Goal: Information Seeking & Learning: Learn about a topic

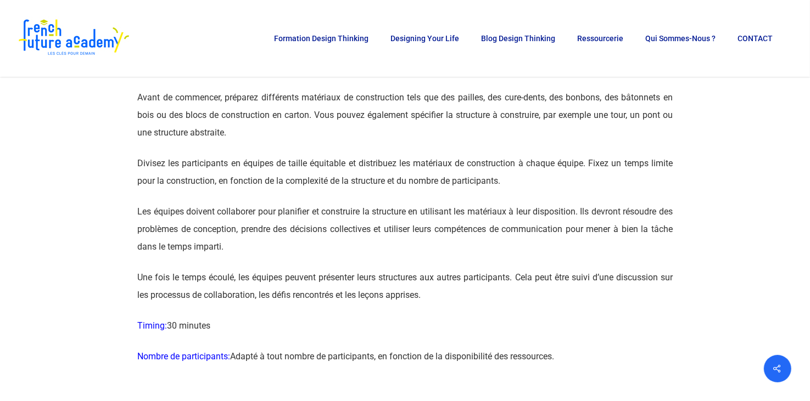
scroll to position [3076, 0]
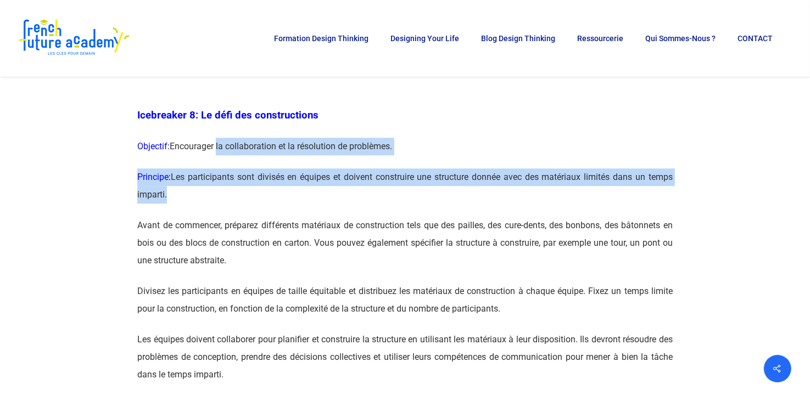
drag, startPoint x: 217, startPoint y: 181, endPoint x: 394, endPoint y: 228, distance: 182.9
click at [255, 214] on p "Principe: Les participants sont divisés en équipes et doivent construire une st…" at bounding box center [404, 193] width 535 height 48
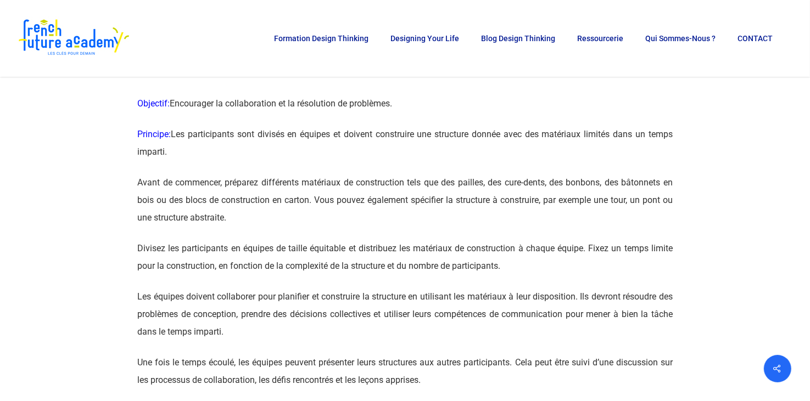
scroll to position [3185, 0]
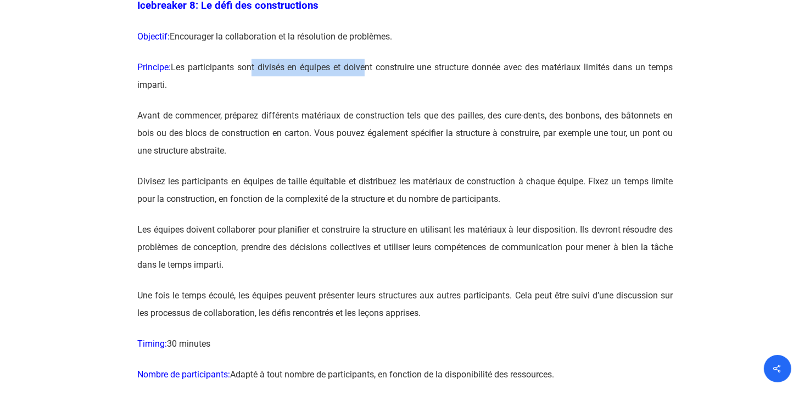
drag, startPoint x: 255, startPoint y: 102, endPoint x: 365, endPoint y: 105, distance: 109.3
click at [365, 105] on p "Principe: Les participants sont divisés en équipes et doivent construire une st…" at bounding box center [404, 83] width 535 height 48
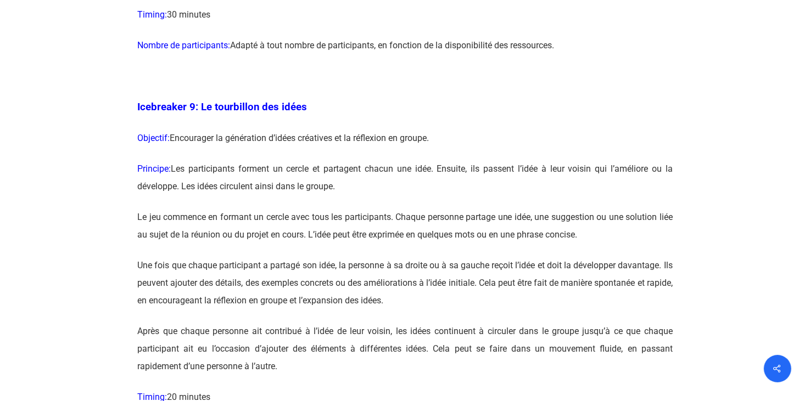
scroll to position [3570, 0]
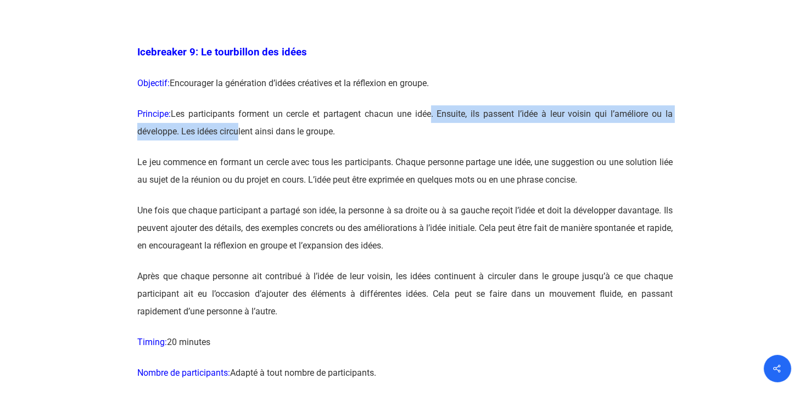
drag, startPoint x: 238, startPoint y: 166, endPoint x: 432, endPoint y: 153, distance: 194.3
click at [432, 153] on p "Principe: Les participants forment un cercle et partagent chacun une idée. Ensu…" at bounding box center [404, 129] width 535 height 48
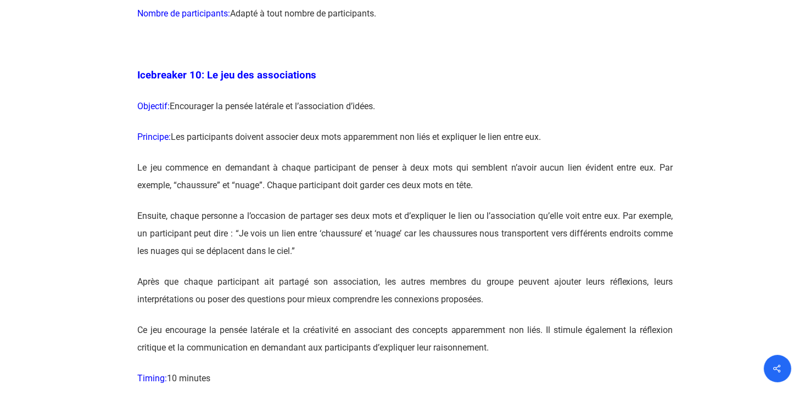
scroll to position [3954, 0]
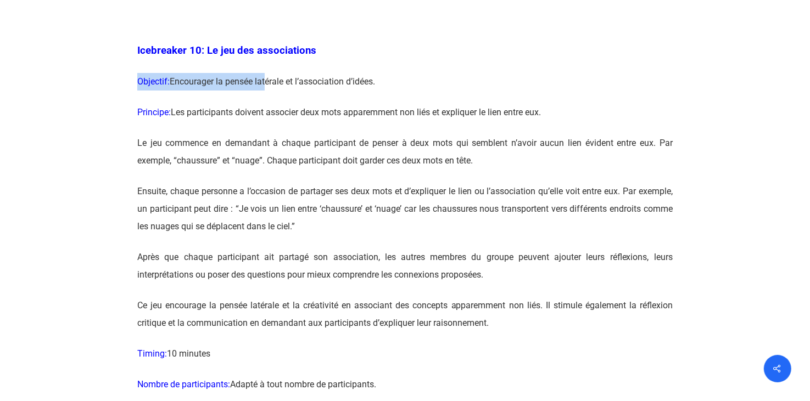
drag, startPoint x: 292, startPoint y: 106, endPoint x: 328, endPoint y: 104, distance: 36.3
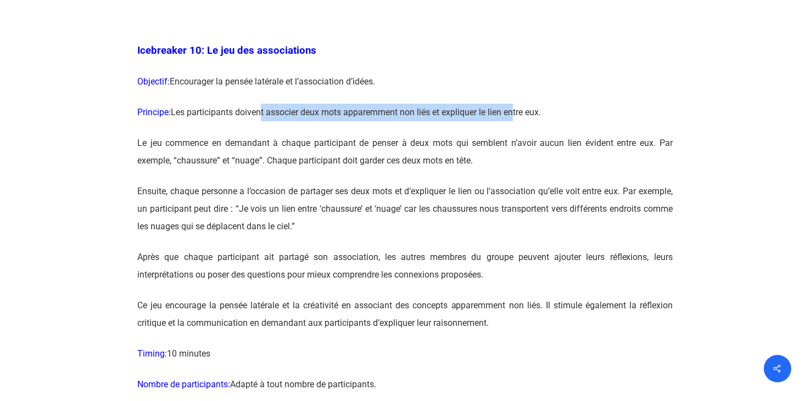
drag, startPoint x: 328, startPoint y: 104, endPoint x: 519, endPoint y: 147, distance: 196.0
click at [519, 135] on p "Principe: Les participants doivent associer deux mots apparemment non liés et e…" at bounding box center [404, 119] width 535 height 31
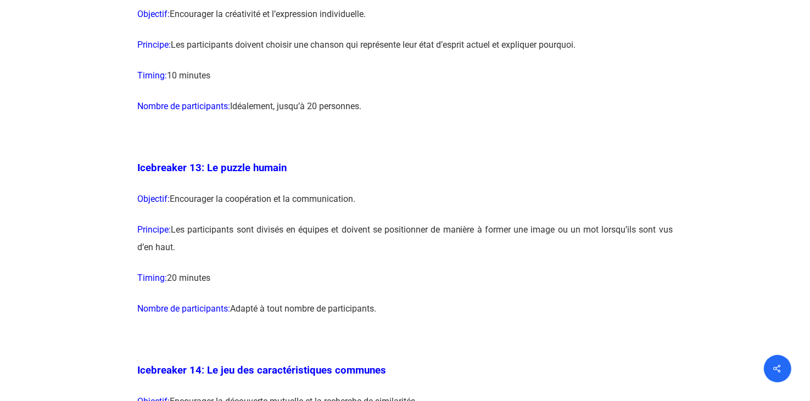
scroll to position [4998, 0]
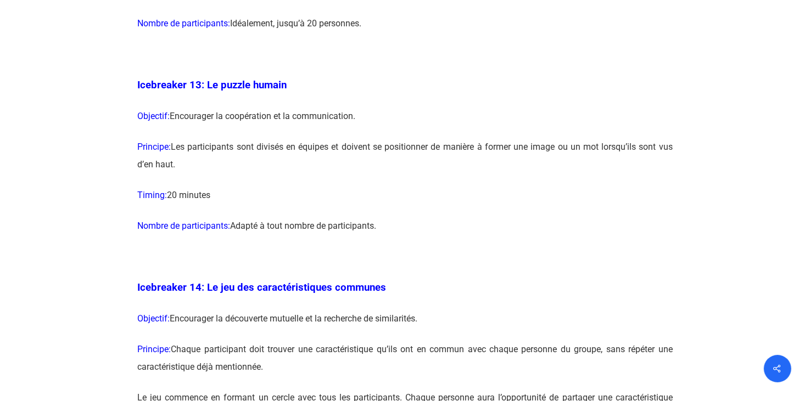
drag, startPoint x: 321, startPoint y: 155, endPoint x: 327, endPoint y: 245, distance: 90.3
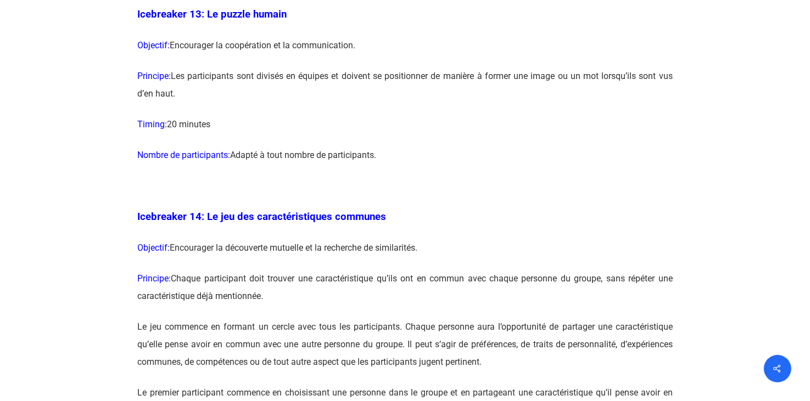
scroll to position [5163, 0]
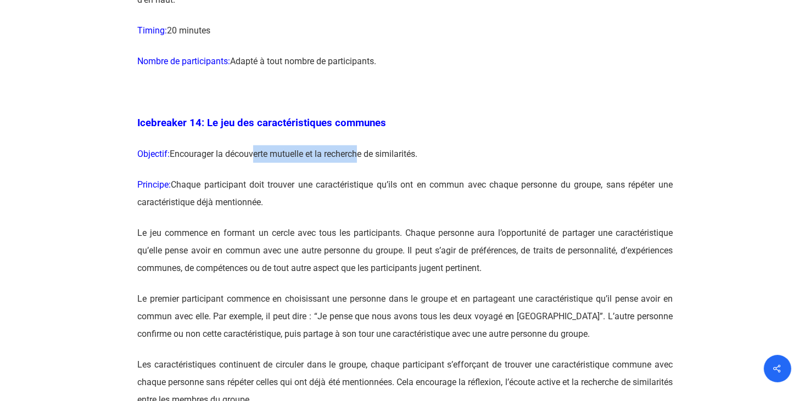
drag, startPoint x: 252, startPoint y: 186, endPoint x: 358, endPoint y: 207, distance: 108.6
click at [358, 176] on p "Objectif: Encourager la découverte mutuelle et la recherche de similarités." at bounding box center [404, 161] width 535 height 31
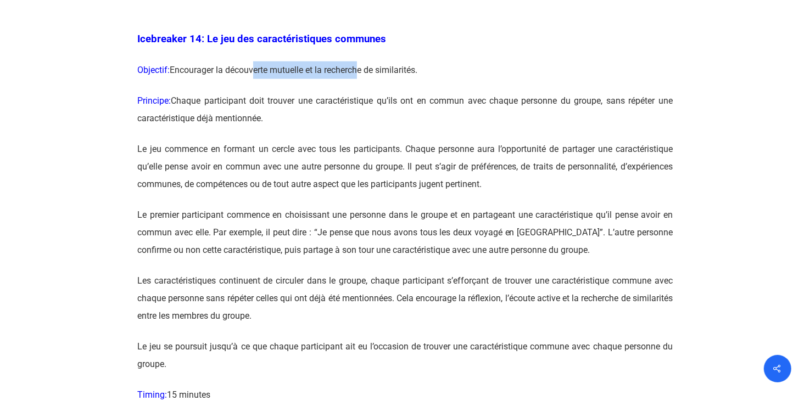
scroll to position [5272, 0]
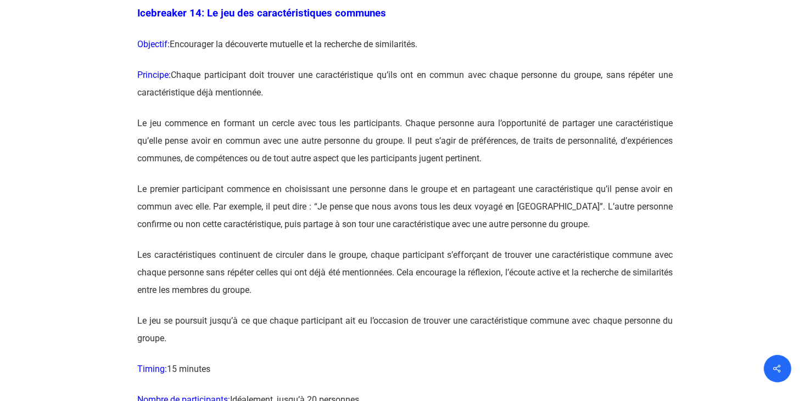
drag, startPoint x: 429, startPoint y: 118, endPoint x: 603, endPoint y: 137, distance: 175.1
click at [603, 115] on p "Principe: Chaque participant doit trouver une caractéristique qu’ils ont en com…" at bounding box center [404, 90] width 535 height 48
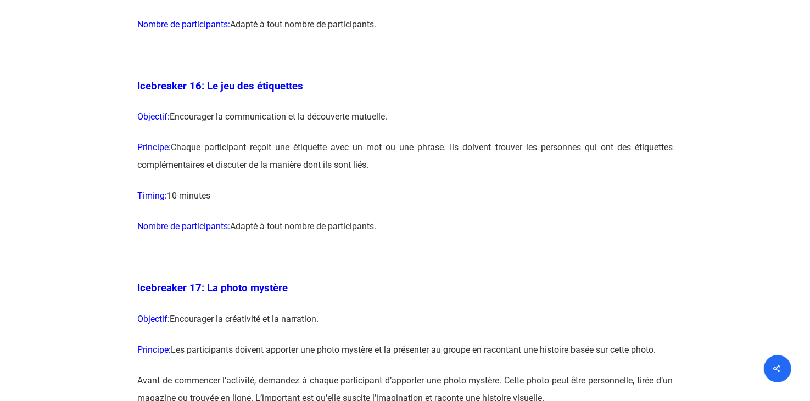
scroll to position [5986, 0]
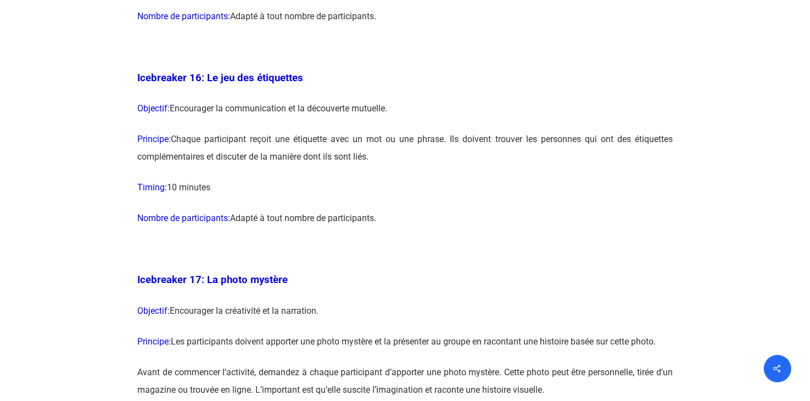
drag, startPoint x: 222, startPoint y: 141, endPoint x: 465, endPoint y: 241, distance: 262.2
click at [465, 241] on div "Icebreaker 1: Nommez votre super-pouvoir ! Objectif: Encourager l’expression in…" at bounding box center [404, 220] width 535 height 10388
click at [451, 210] on p "Timing: 10 minutes" at bounding box center [404, 195] width 535 height 31
drag, startPoint x: 523, startPoint y: 168, endPoint x: 609, endPoint y: 232, distance: 106.7
click at [609, 232] on div "Icebreaker 1: Nommez votre super-pouvoir ! Objectif: Encourager l’expression in…" at bounding box center [404, 220] width 535 height 10388
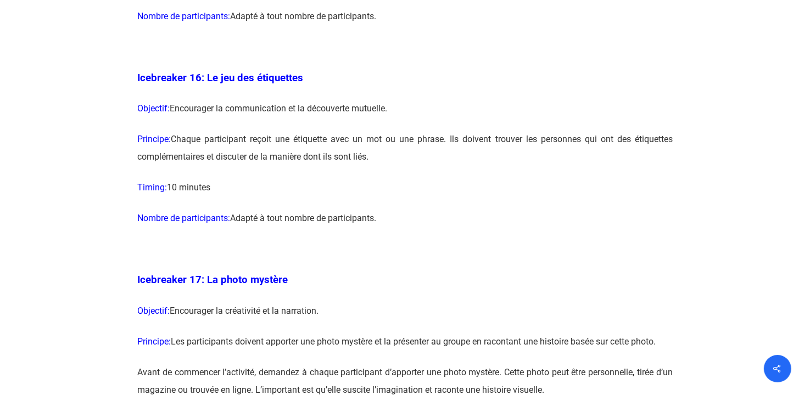
click at [274, 241] on p "Nombre de participants: Adapté à tout nombre de participants." at bounding box center [404, 225] width 535 height 31
drag, startPoint x: 278, startPoint y: 249, endPoint x: 387, endPoint y: 248, distance: 109.3
click at [387, 241] on p "Nombre de participants: Adapté à tout nombre de participants." at bounding box center [404, 225] width 535 height 31
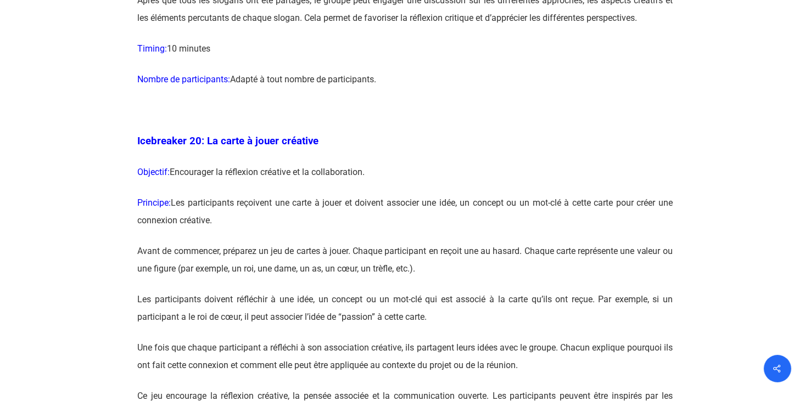
scroll to position [7359, 0]
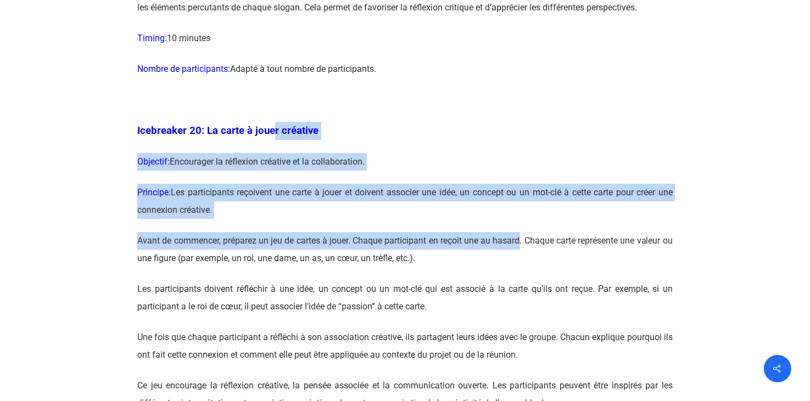
drag, startPoint x: 271, startPoint y: 164, endPoint x: 529, endPoint y: 272, distance: 279.4
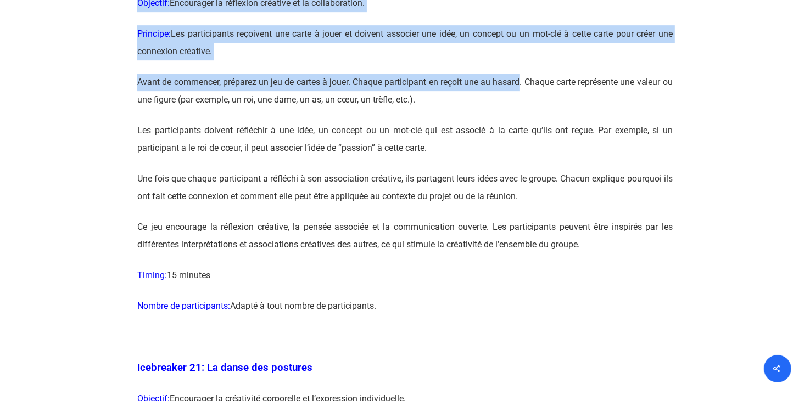
scroll to position [7689, 0]
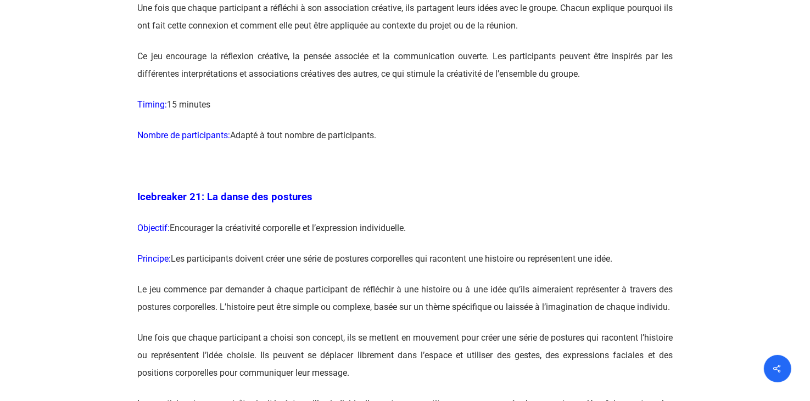
drag, startPoint x: 294, startPoint y: 259, endPoint x: 648, endPoint y: 274, distance: 353.4
click at [648, 250] on p "Objectif: Encourager la créativité corporelle et l’expression individuelle." at bounding box center [404, 235] width 535 height 31
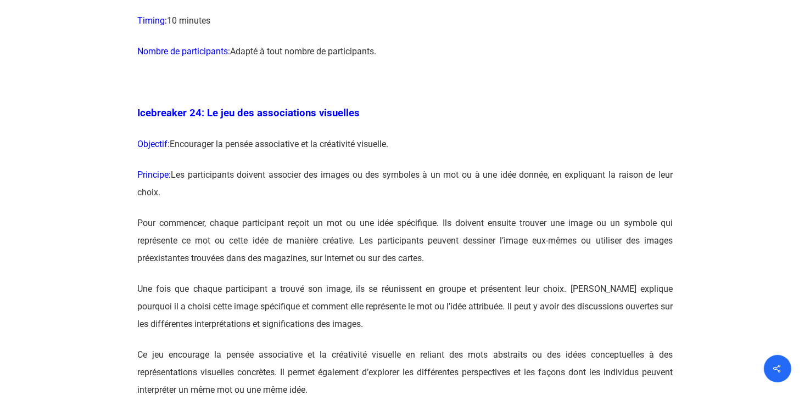
scroll to position [8787, 0]
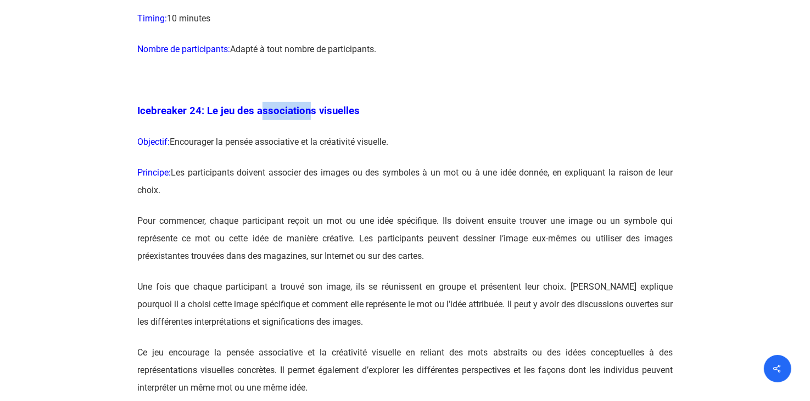
drag, startPoint x: 262, startPoint y: 161, endPoint x: 307, endPoint y: 160, distance: 45.0
click at [307, 117] on span "Icebreaker 24: Le jeu des associations visuelles" at bounding box center [248, 111] width 222 height 12
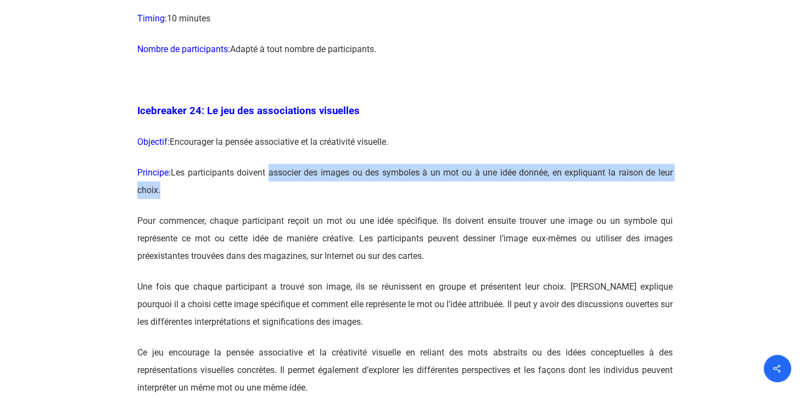
drag, startPoint x: 270, startPoint y: 217, endPoint x: 451, endPoint y: 238, distance: 182.4
click at [451, 213] on p "Principe: Les participants doivent associer des images ou des symboles à un mot…" at bounding box center [404, 188] width 535 height 48
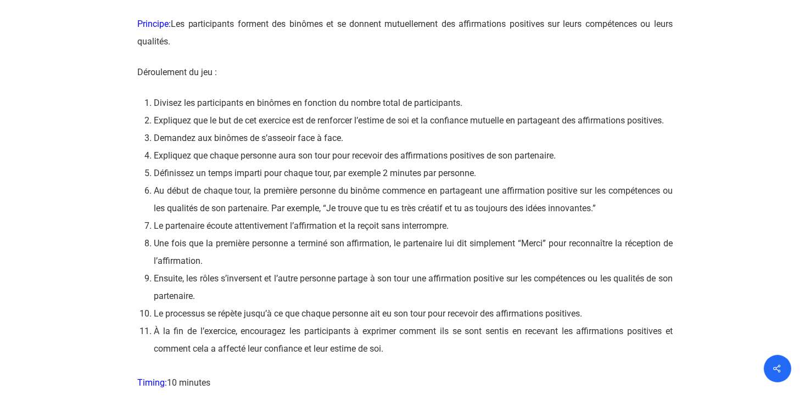
scroll to position [10600, 0]
